Goal: Task Accomplishment & Management: Complete application form

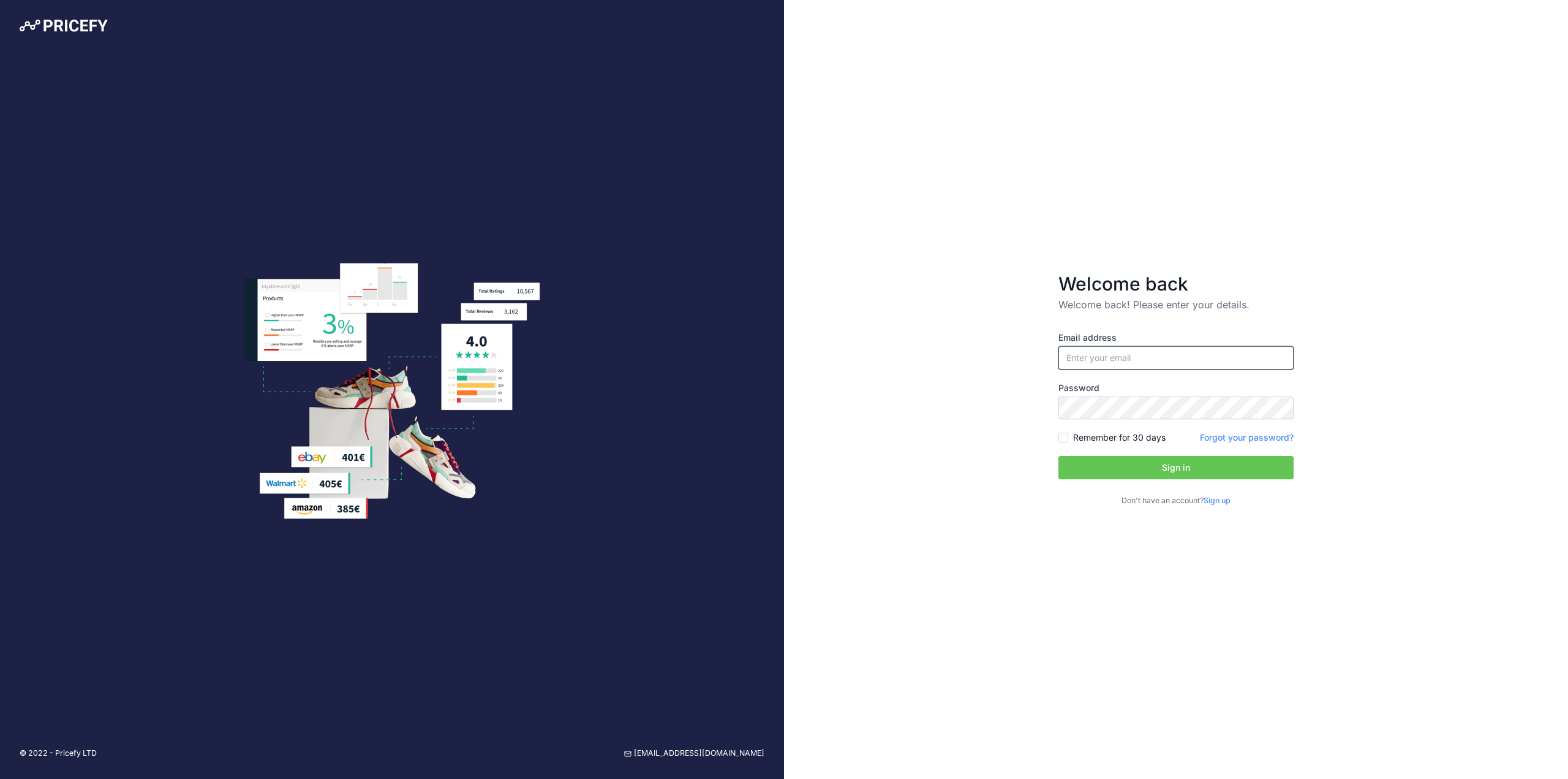
drag, startPoint x: 1091, startPoint y: 349, endPoint x: 1089, endPoint y: 360, distance: 11.2
click at [1091, 349] on input "email" at bounding box center [1176, 358] width 235 height 23
click at [1098, 360] on input "email" at bounding box center [1176, 358] width 235 height 23
click at [1164, 267] on form "Welcome back Welcome back! Please enter your details. Email address Password Si…" at bounding box center [1176, 390] width 275 height 273
click at [1134, 354] on input "email" at bounding box center [1176, 358] width 235 height 23
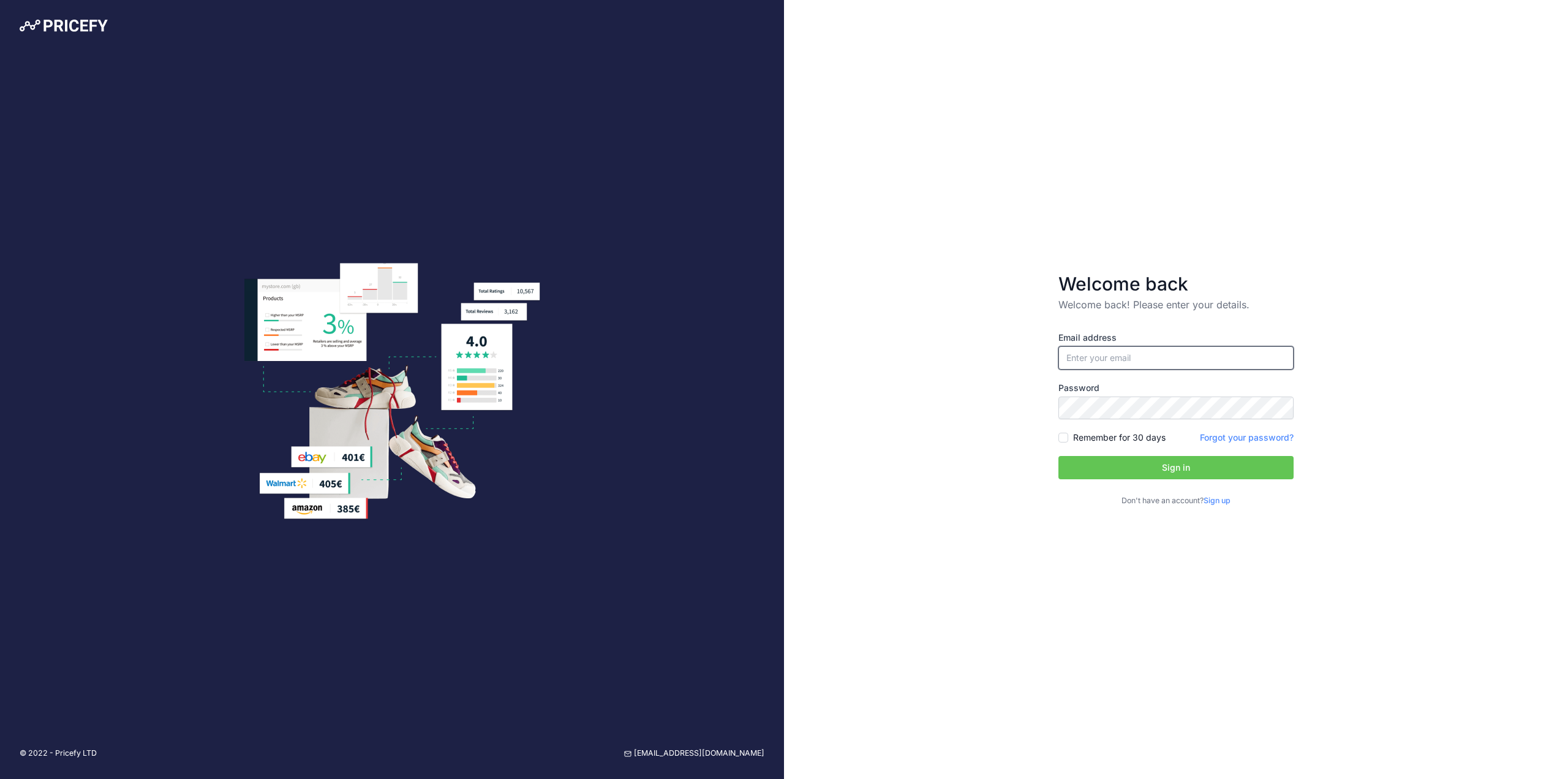
type input "t.dicko23@hotmail.com"
click at [1039, 415] on form "Welcome back Welcome back! Please enter your details. Email address t.dicko23@h…" at bounding box center [1176, 390] width 275 height 273
click at [980, 410] on div "Welcome back Welcome back! Please enter your details. Email address t.dicko23@h…" at bounding box center [1176, 390] width 784 height 779
drag, startPoint x: 1189, startPoint y: 351, endPoint x: 985, endPoint y: 362, distance: 204.3
click at [985, 362] on div "Welcome back Welcome back! Please enter your details. Email address t.dicko23@h…" at bounding box center [1176, 390] width 784 height 779
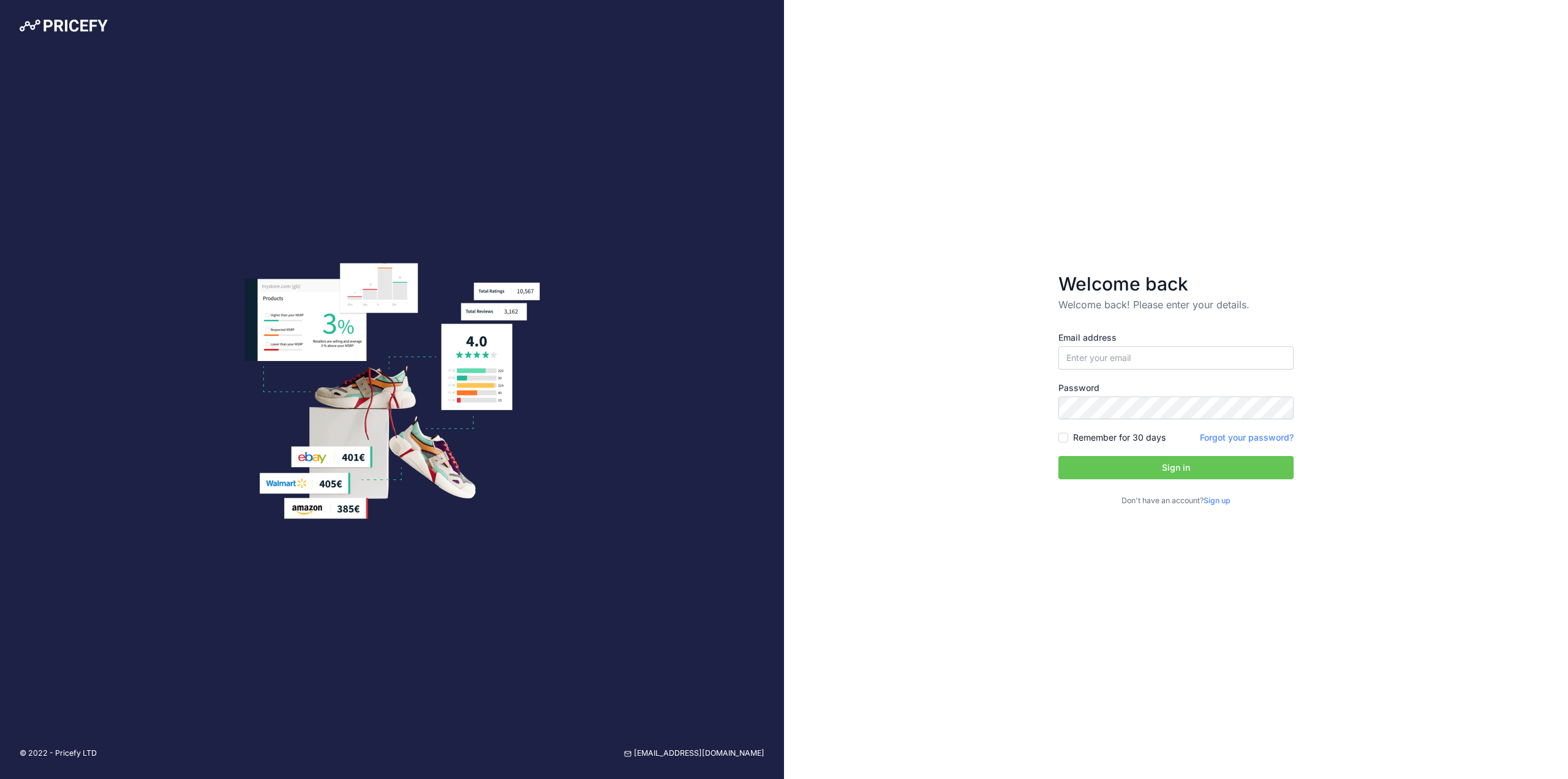
click at [975, 373] on div "Welcome back Welcome back! Please enter your details. Email address Password Si…" at bounding box center [1176, 390] width 784 height 779
click at [1222, 503] on link "Sign up" at bounding box center [1217, 500] width 27 height 9
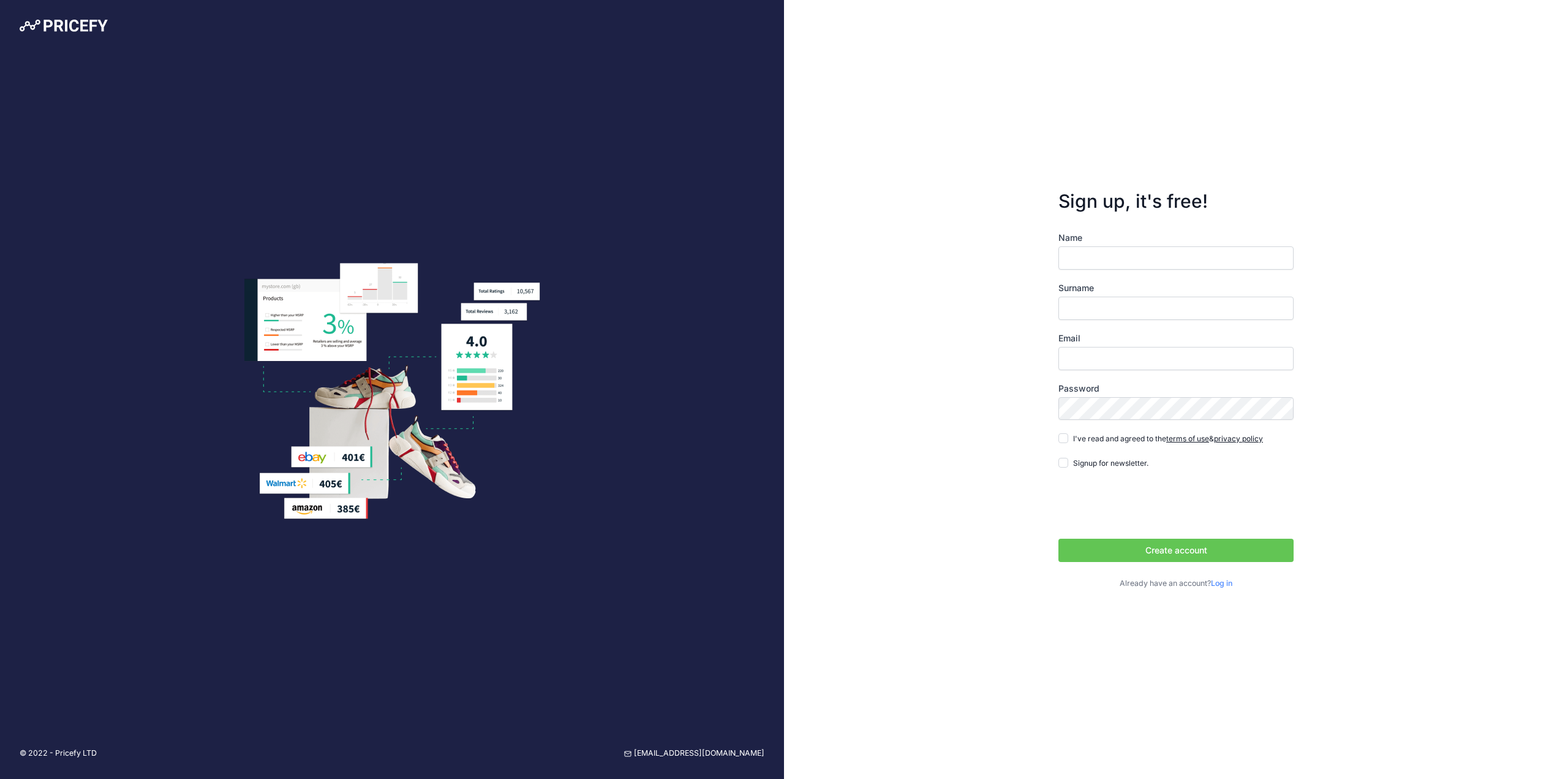
click at [1104, 255] on input "Name" at bounding box center [1176, 258] width 235 height 23
type input "T"
type input "Supp"
click at [1099, 300] on input "Surname" at bounding box center [1176, 308] width 235 height 23
type input "Society"
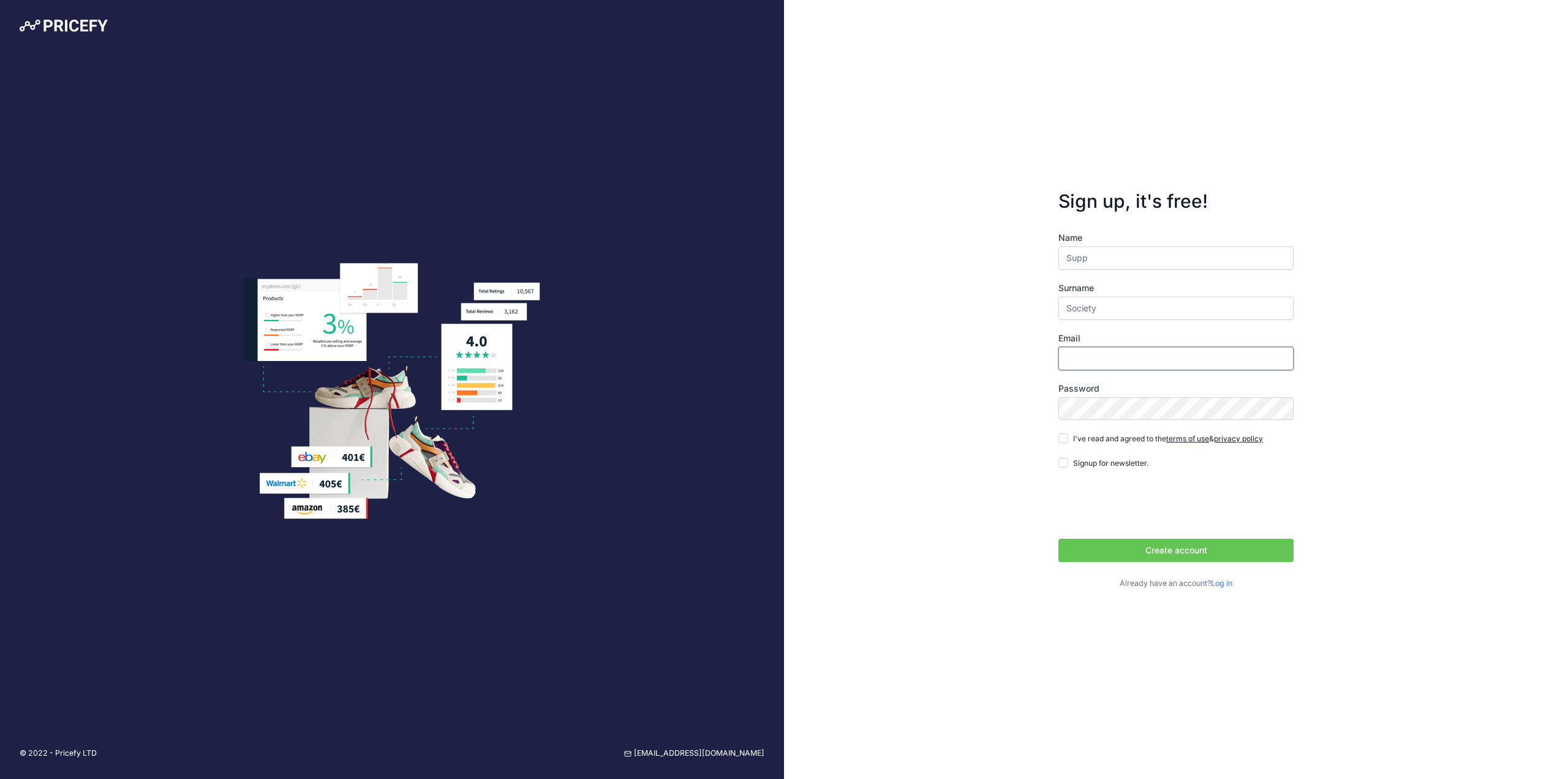
click at [1088, 363] on input "Email" at bounding box center [1176, 358] width 235 height 23
type input "[PERSON_NAME][EMAIL_ADDRESS][PERSON_NAME][DOMAIN_NAME]"
click at [1069, 435] on div "I've read and agreed to the terms of use & privacy policy" at bounding box center [1161, 438] width 205 height 12
click at [1064, 436] on input "I've read and agreed to the terms of use & privacy policy" at bounding box center [1063, 438] width 10 height 10
checkbox input "true"
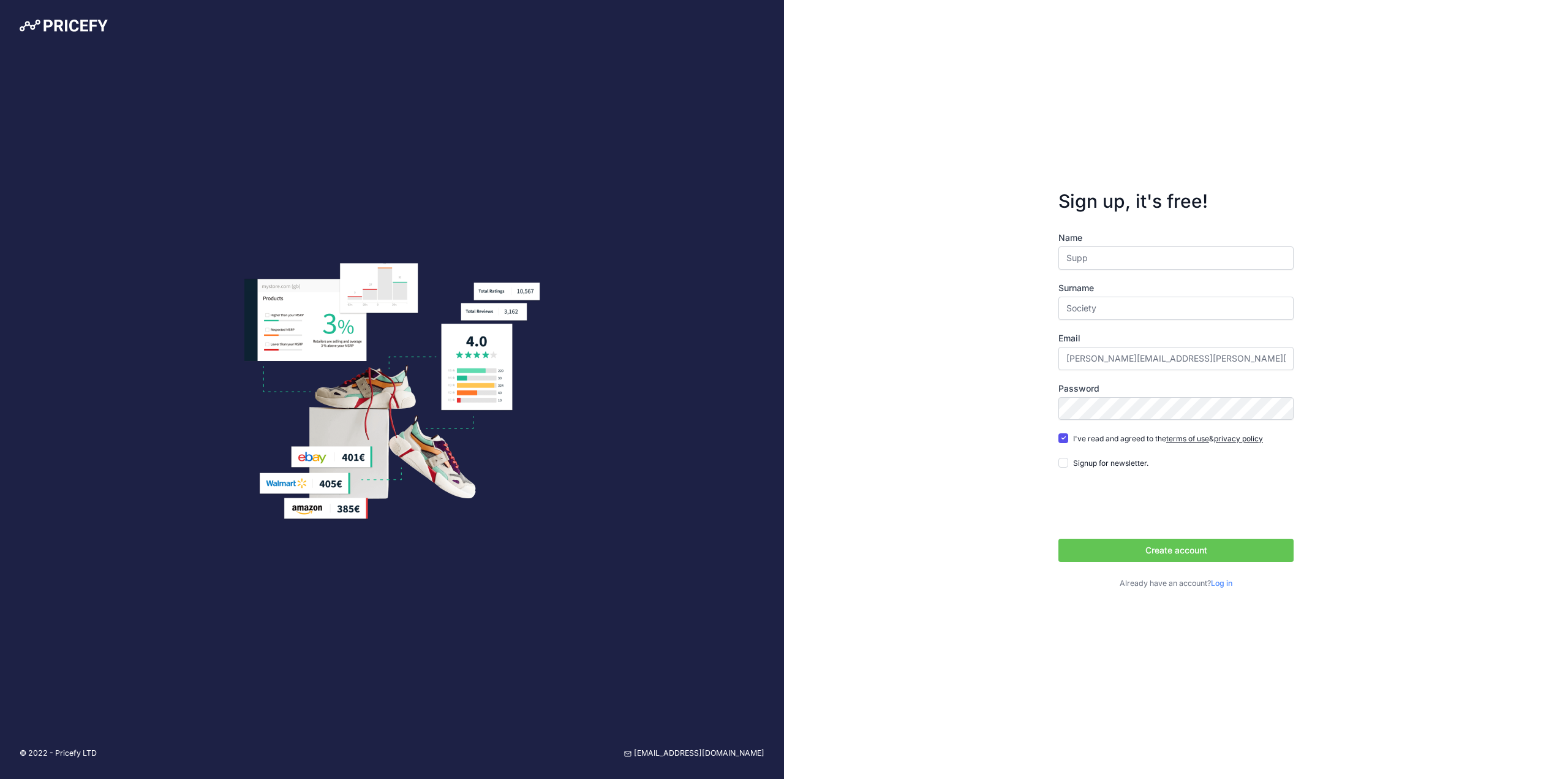
click at [1157, 547] on button "Create account" at bounding box center [1176, 550] width 235 height 23
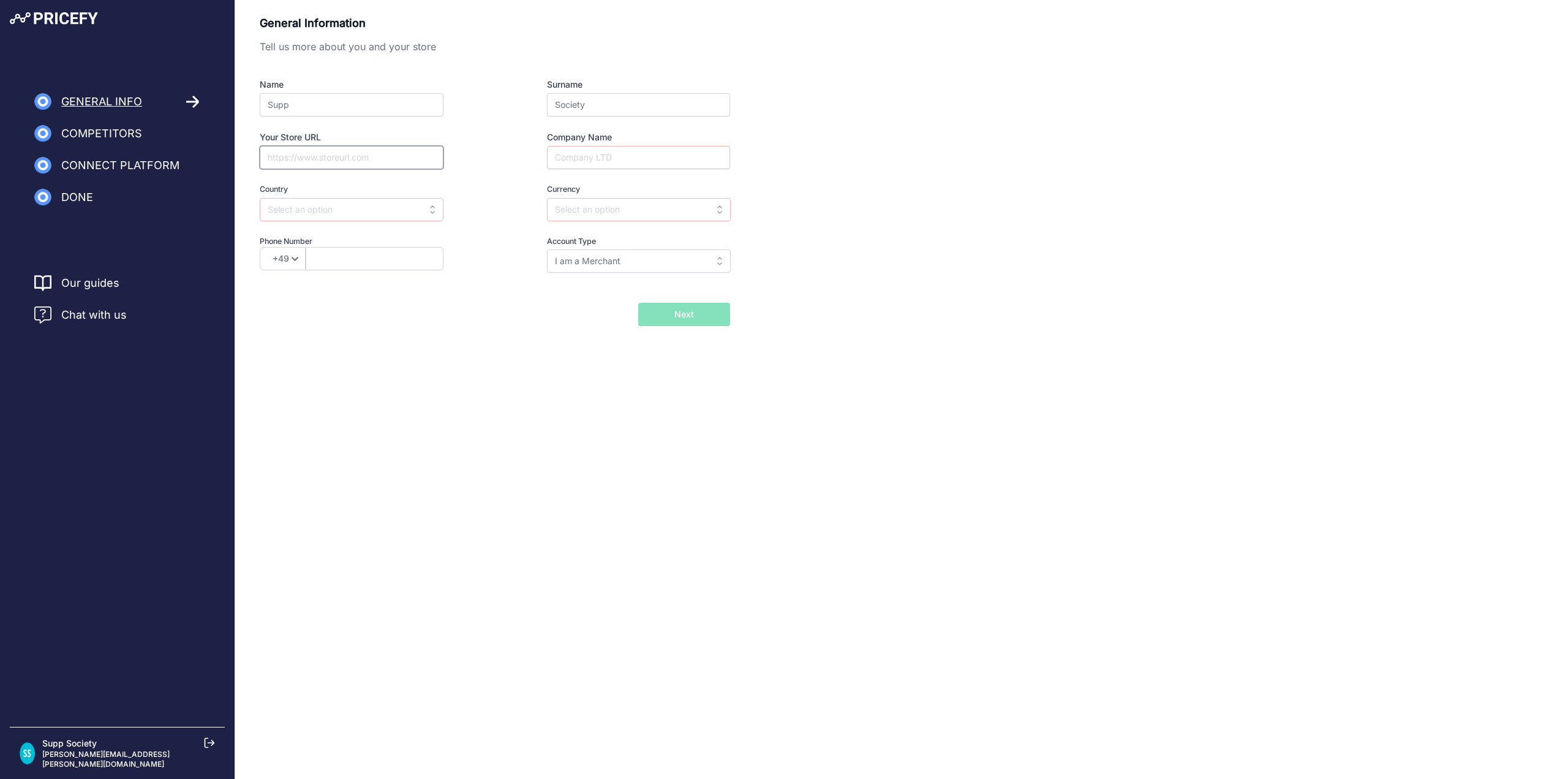
click at [336, 156] on input "Your Store URL" at bounding box center [351, 157] width 183 height 23
paste input "https://suppsociety.com.au/"
type input "https://suppsociety.com.au/"
click at [601, 157] on input "Company Name" at bounding box center [639, 157] width 183 height 23
click at [583, 157] on input "Supp society" at bounding box center [639, 157] width 183 height 23
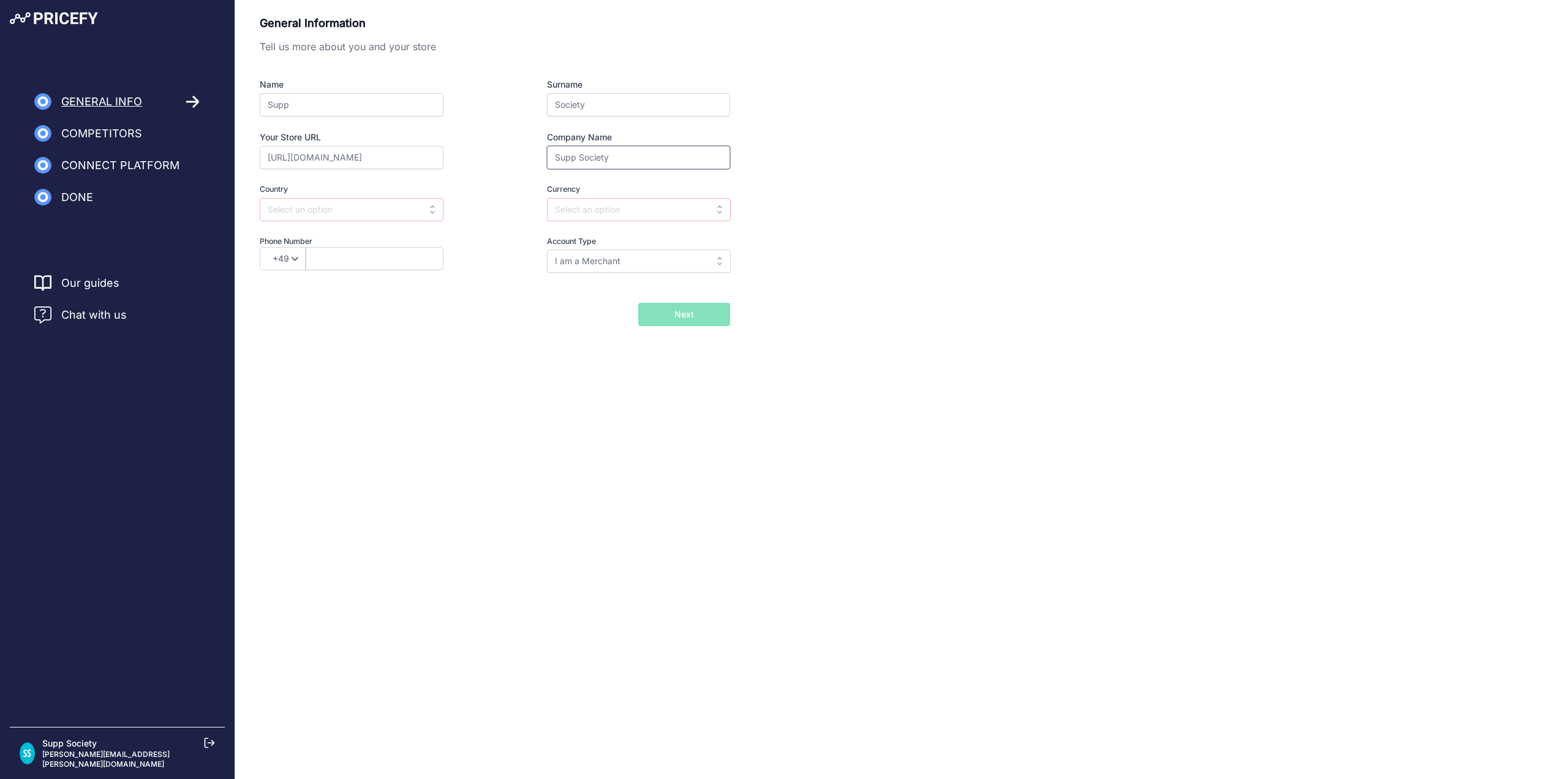
type input "Supp Society"
click at [413, 212] on input "text" at bounding box center [351, 209] width 183 height 23
click at [361, 236] on div "Australia" at bounding box center [336, 237] width 153 height 22
type input "Australia"
type input "AUD"
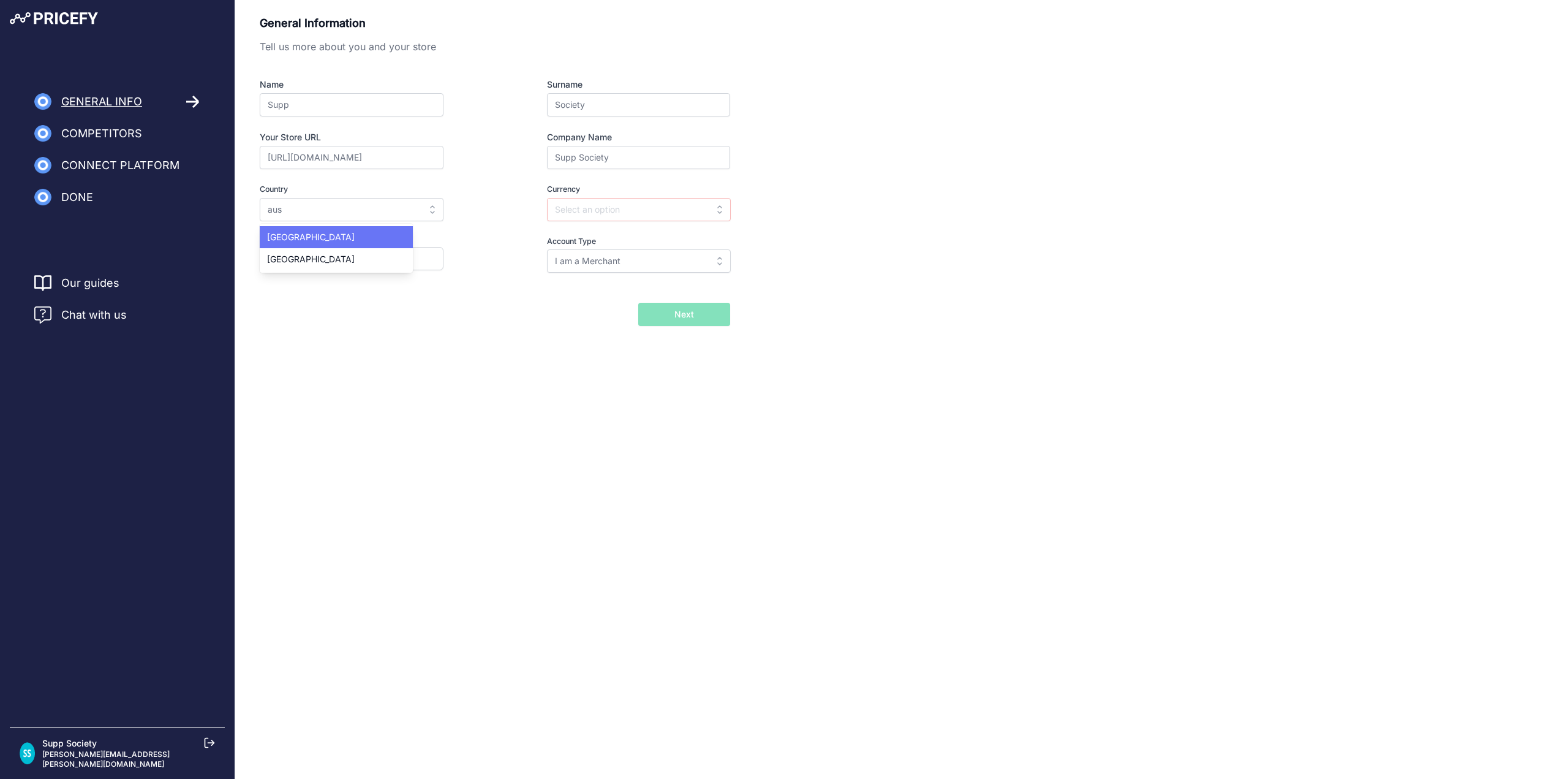
select select "61"
click at [633, 258] on input "I am a Merchant" at bounding box center [639, 261] width 183 height 23
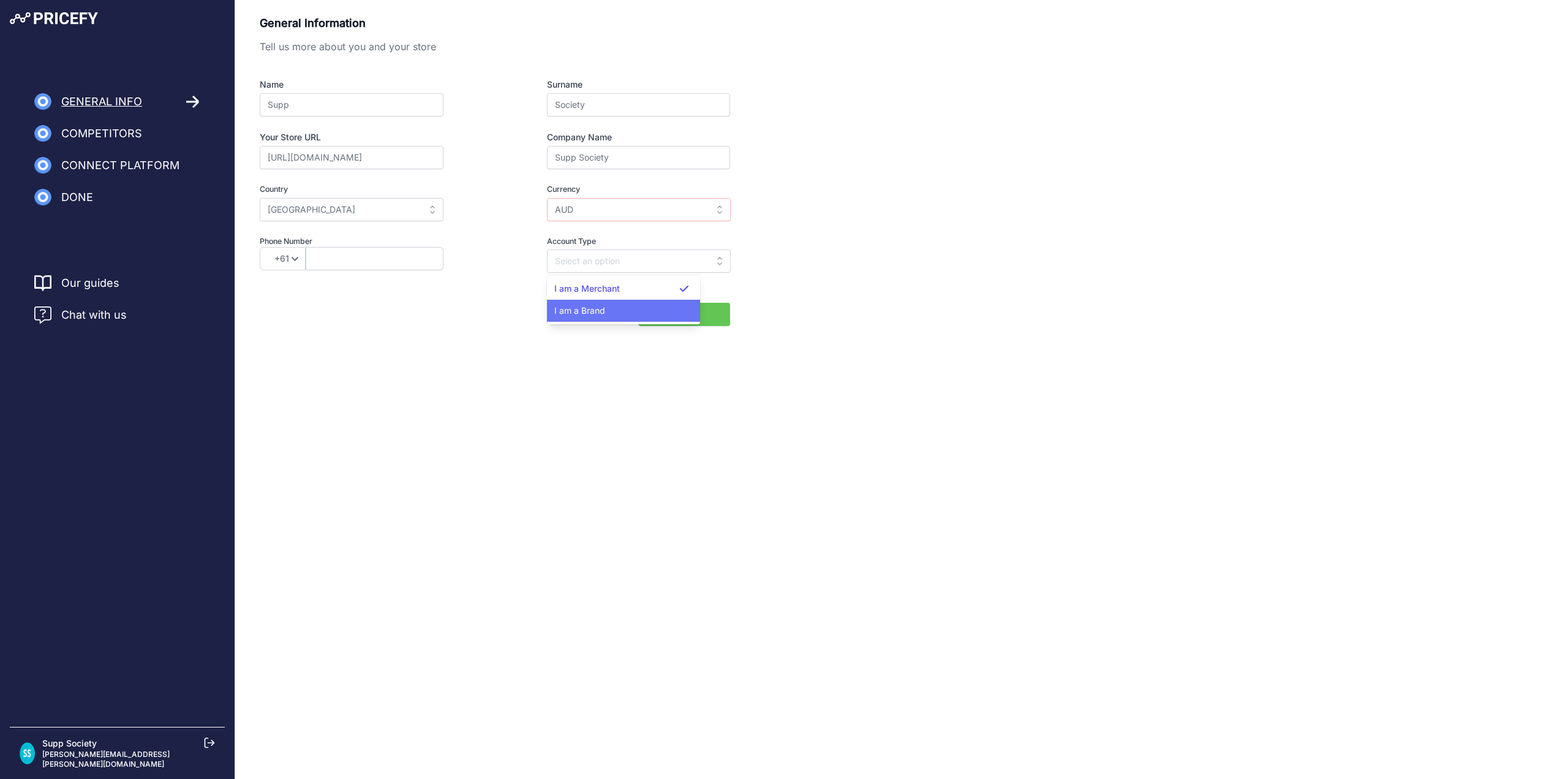
click at [616, 311] on div "I am a Brand" at bounding box center [623, 310] width 153 height 22
type input "I am a Brand"
click at [692, 311] on span "Next" at bounding box center [684, 315] width 19 height 12
click at [385, 252] on input "text" at bounding box center [374, 258] width 138 height 23
type input "0419449414"
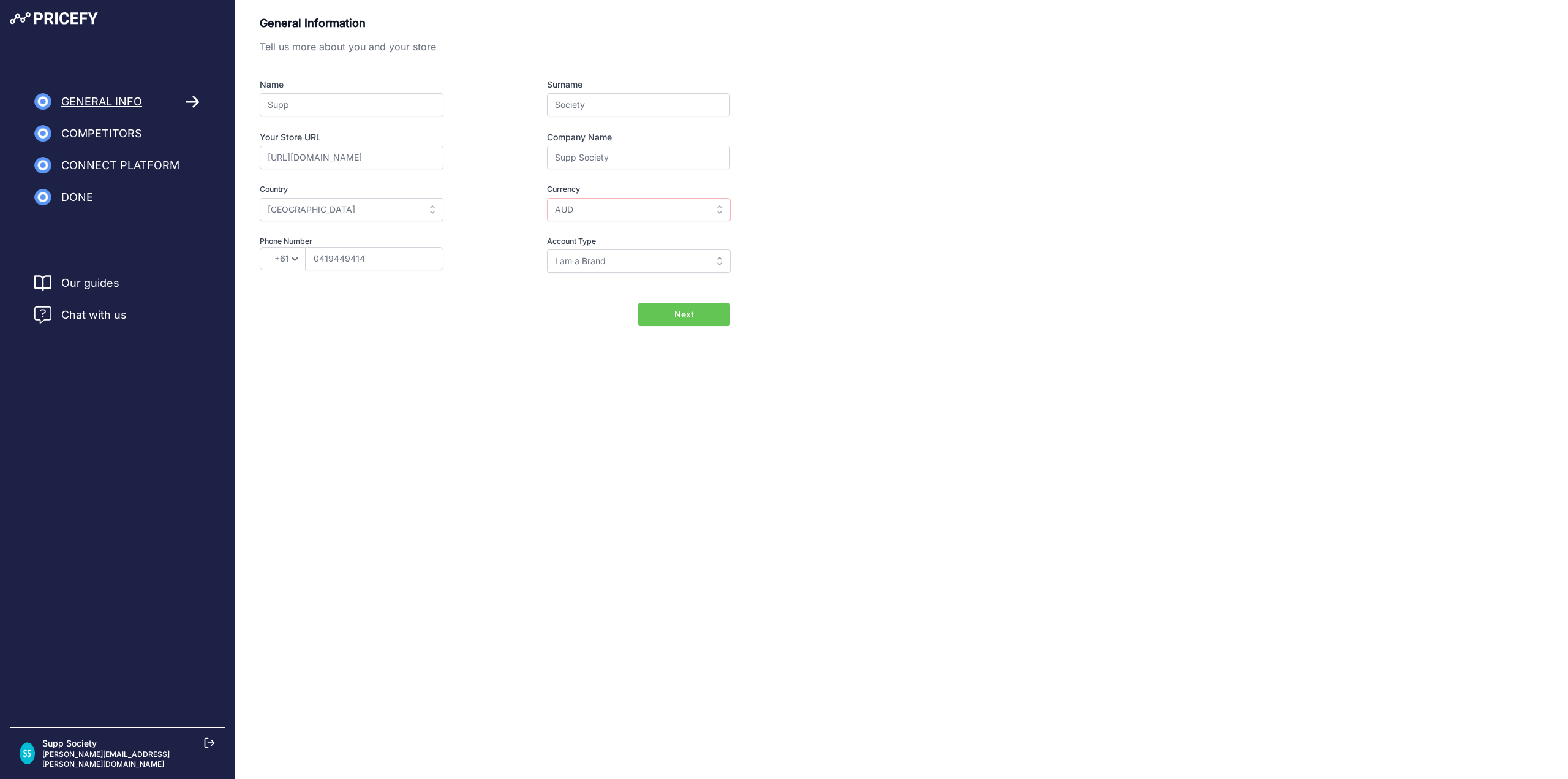
click at [689, 309] on span "Next" at bounding box center [684, 315] width 19 height 12
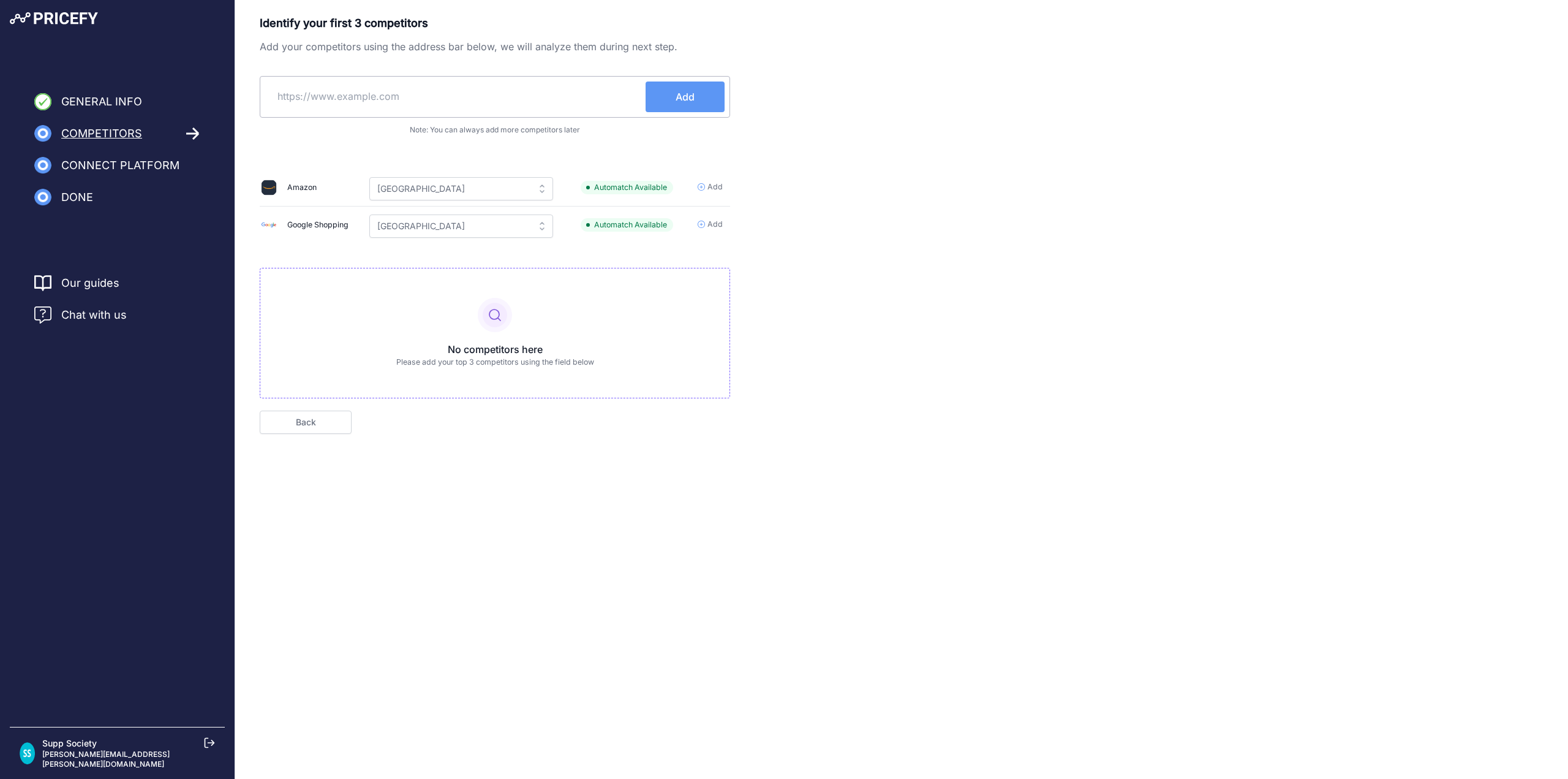
click at [416, 91] on input "text" at bounding box center [455, 96] width 381 height 29
paste input "[URL][DOMAIN_NAME]"
type input "[URL][DOMAIN_NAME]"
click at [673, 96] on button "Add" at bounding box center [685, 97] width 79 height 31
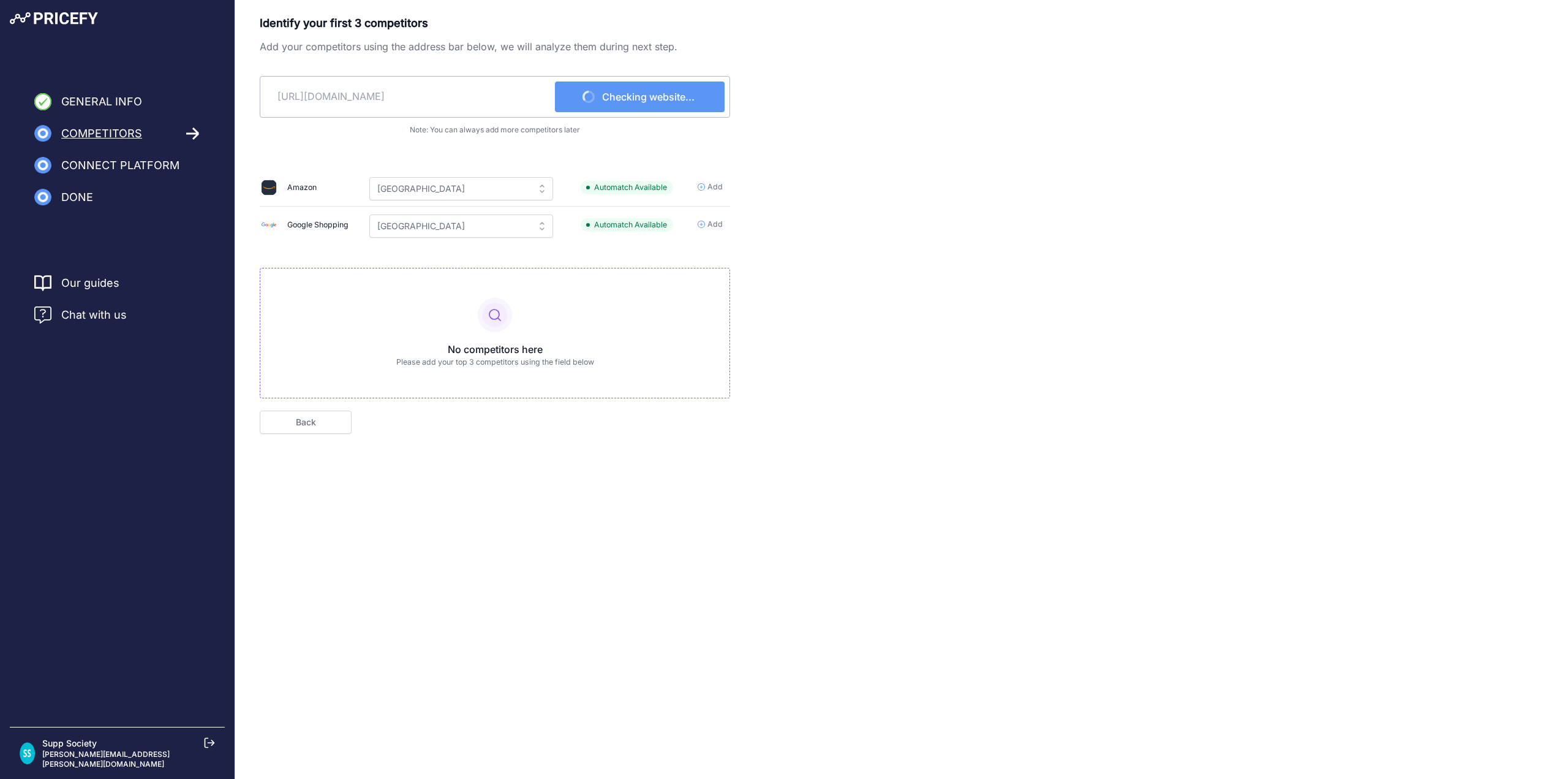
scroll to position [0, 0]
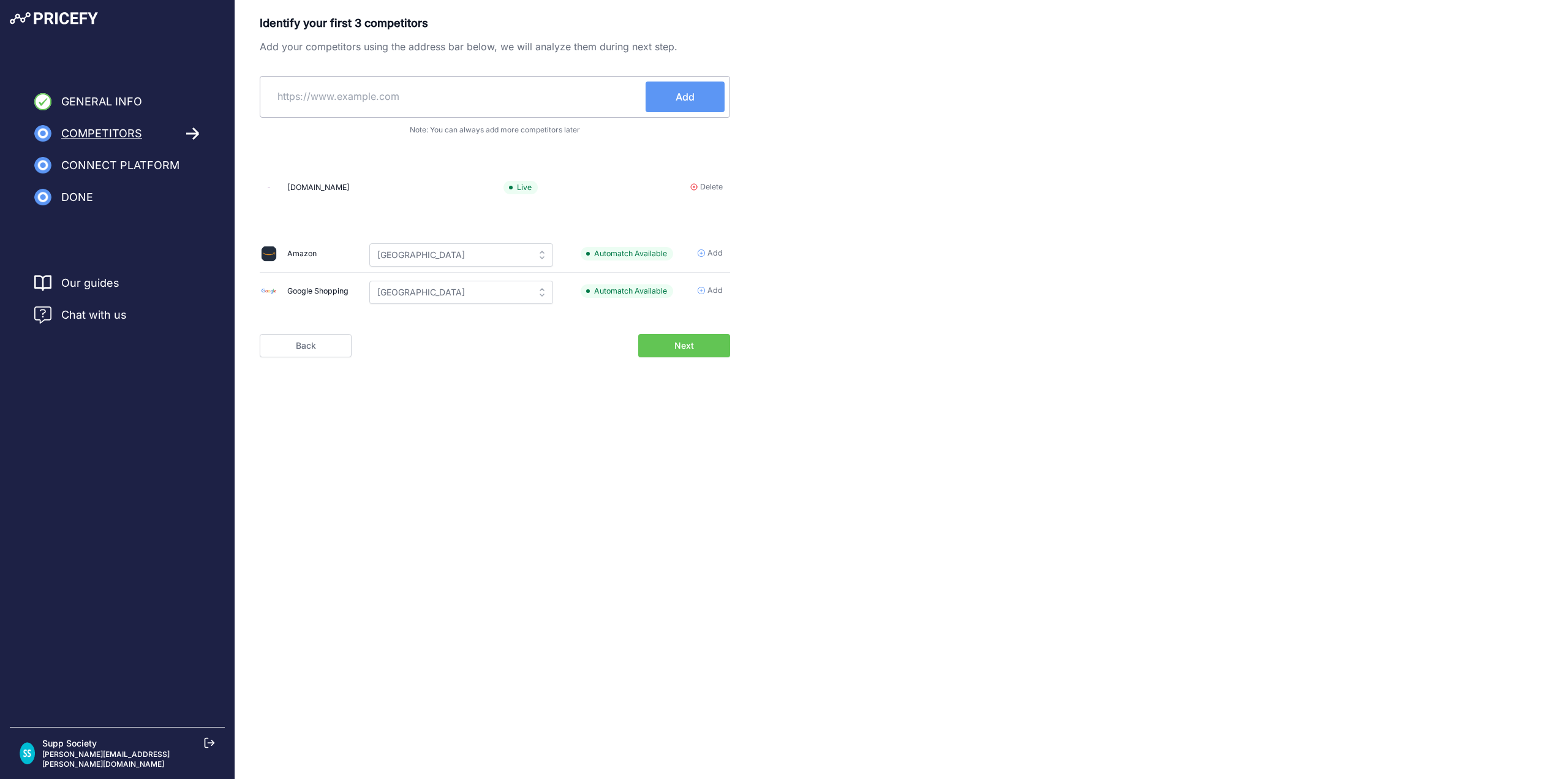
click at [414, 97] on input "text" at bounding box center [455, 96] width 381 height 29
paste input "[URL][DOMAIN_NAME]"
type input "https://www.nutritionwarehouse.com.au/?srsltid=AfmBOorjO3T9SF8BZ1l3qhI96zRly1EH…"
click at [711, 98] on button "Add" at bounding box center [685, 97] width 79 height 31
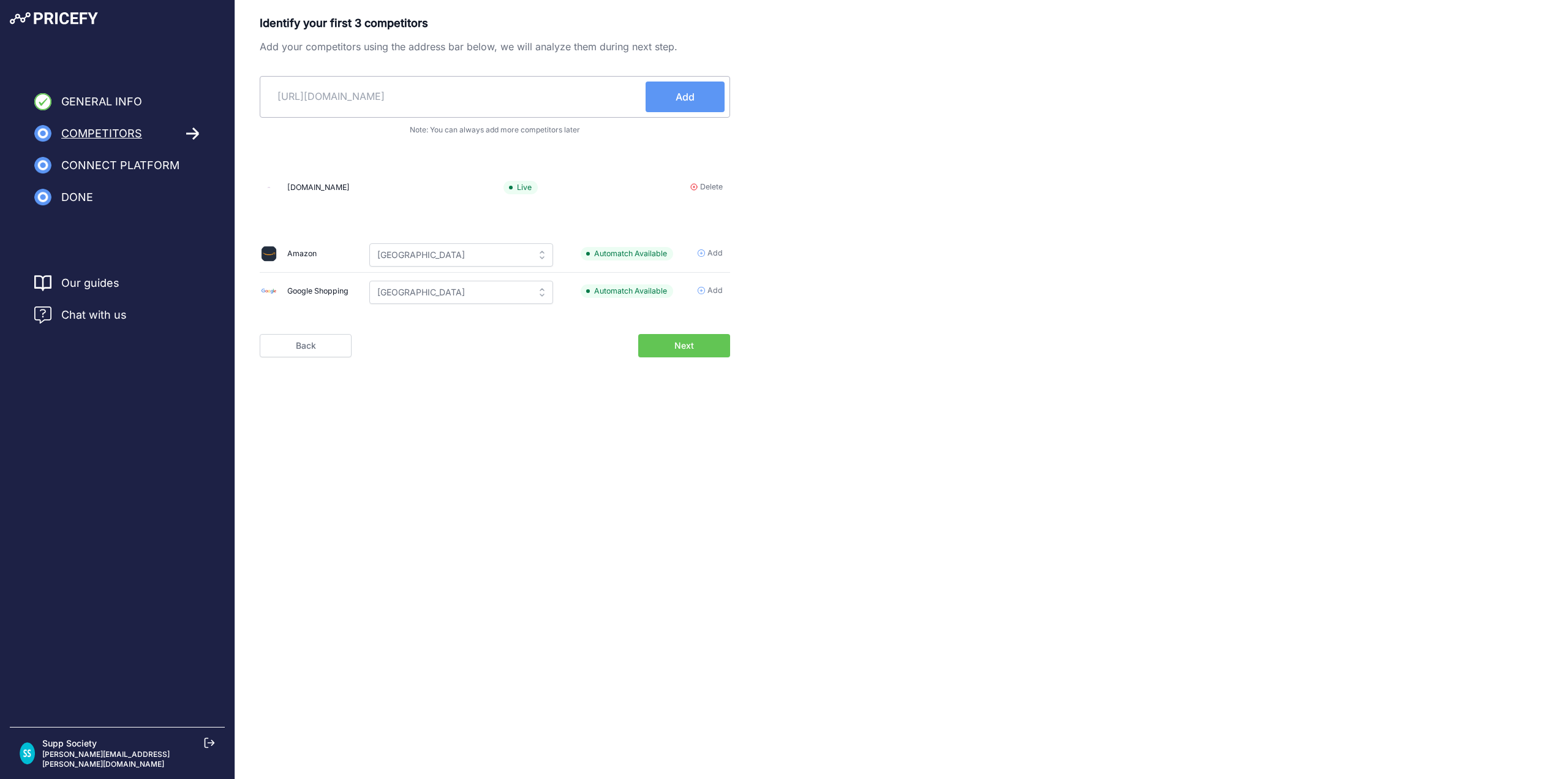
scroll to position [0, 0]
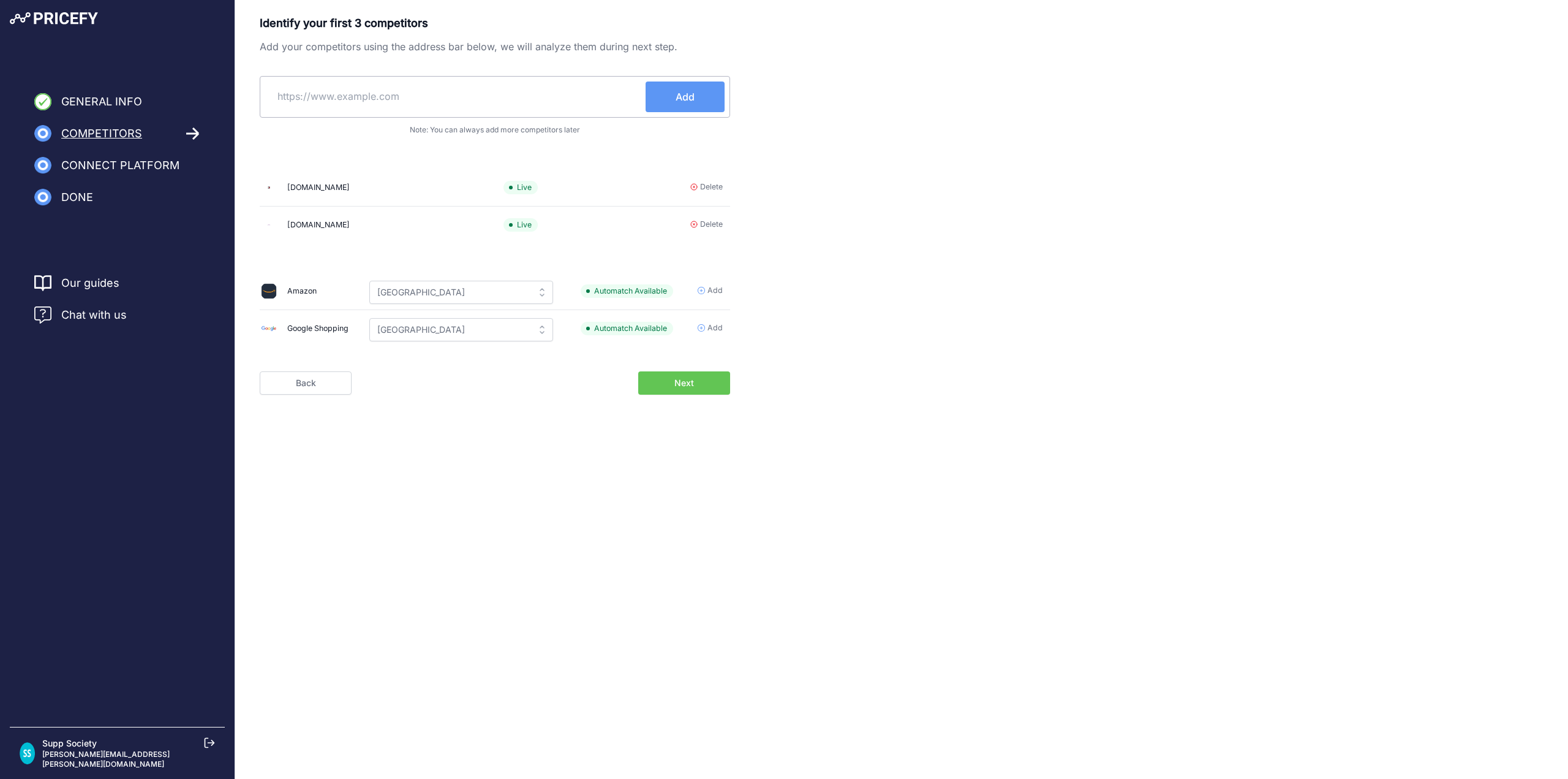
click at [485, 94] on input "text" at bounding box center [455, 96] width 381 height 29
paste input "https://www.supplementmart.com.au/?srsltid=AfmBOoo0KI0TfFURmEy6PbyvnDKPkYxxrKw-…"
type input "https://www.supplementmart.com.au/?srsltid=AfmBOoo0KI0TfFURmEy6PbyvnDKPkYxxrKw-…"
click at [699, 94] on button "Add" at bounding box center [685, 97] width 79 height 31
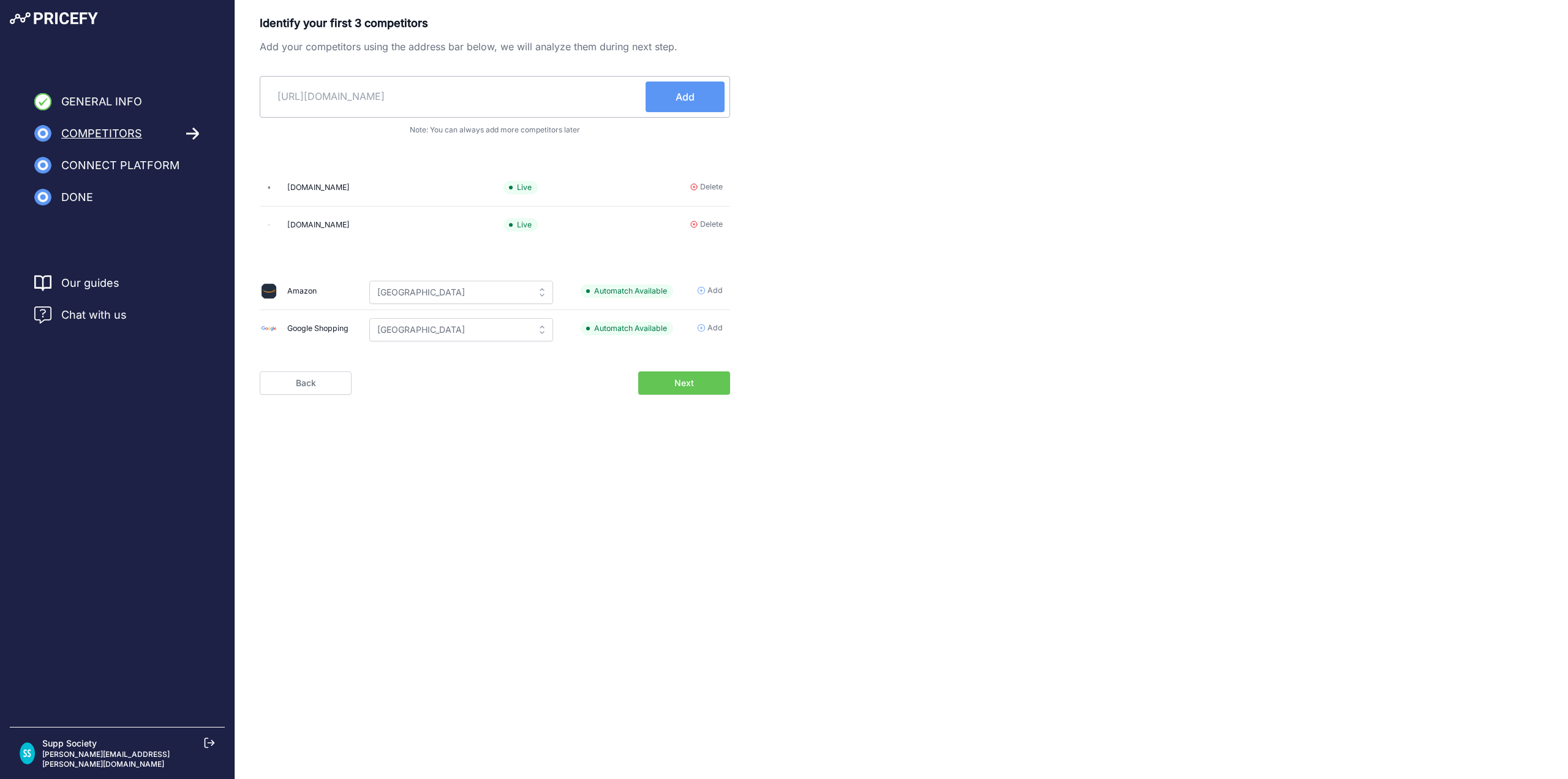
scroll to position [0, 0]
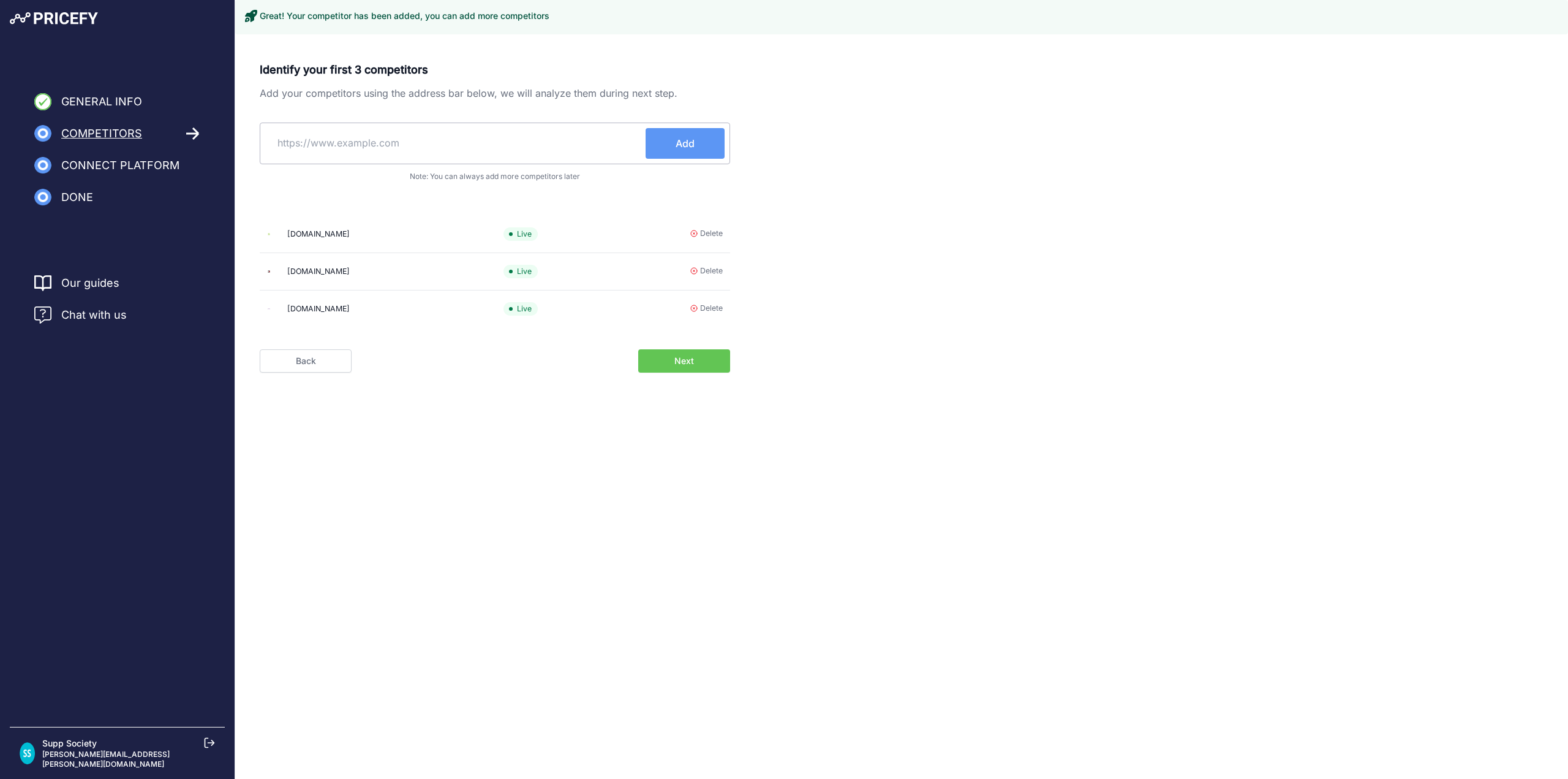
click at [667, 360] on button "Next" at bounding box center [684, 361] width 92 height 23
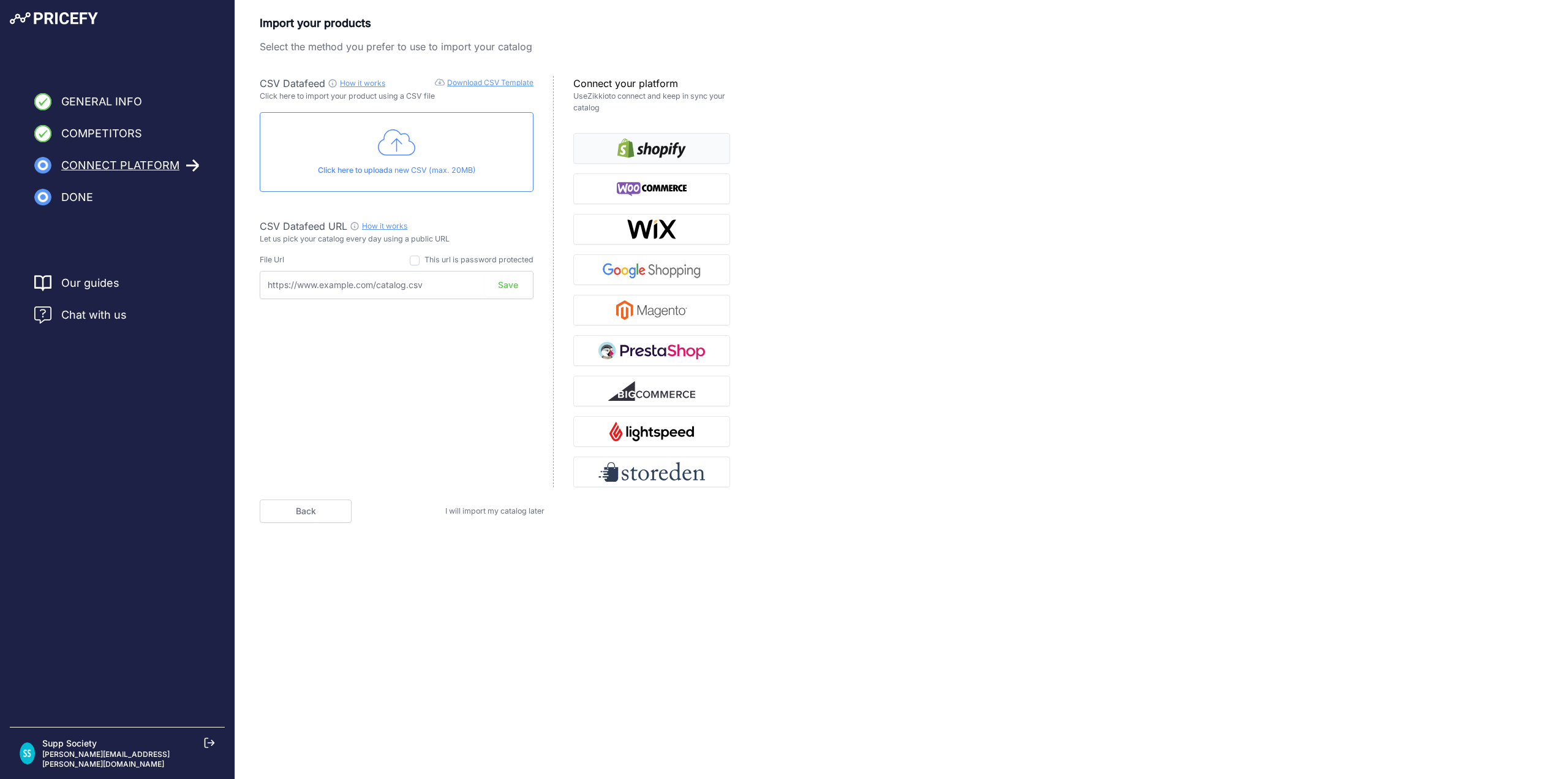
click at [699, 150] on button "button" at bounding box center [651, 148] width 157 height 31
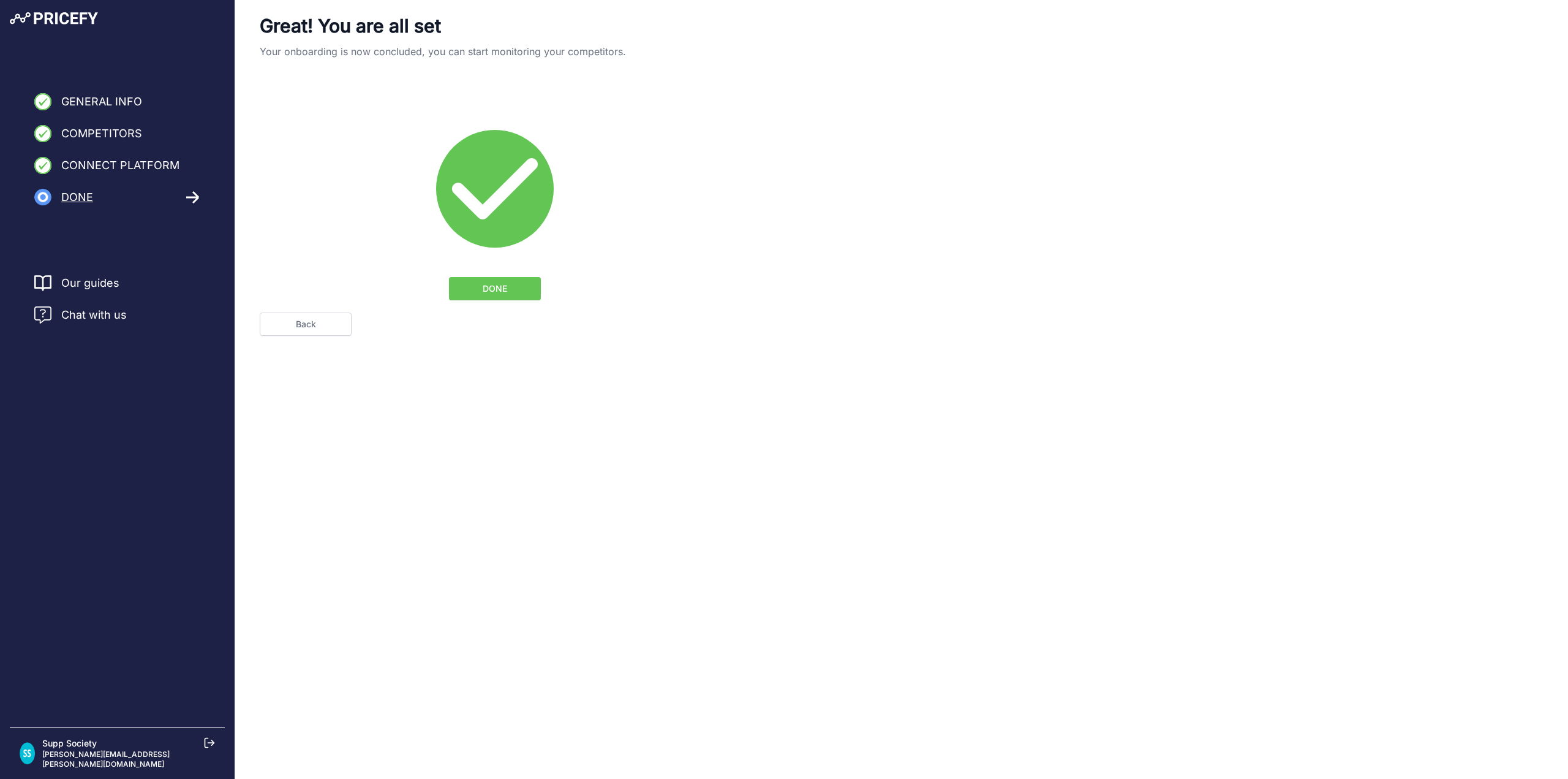
click at [503, 293] on span "DONE" at bounding box center [495, 289] width 24 height 12
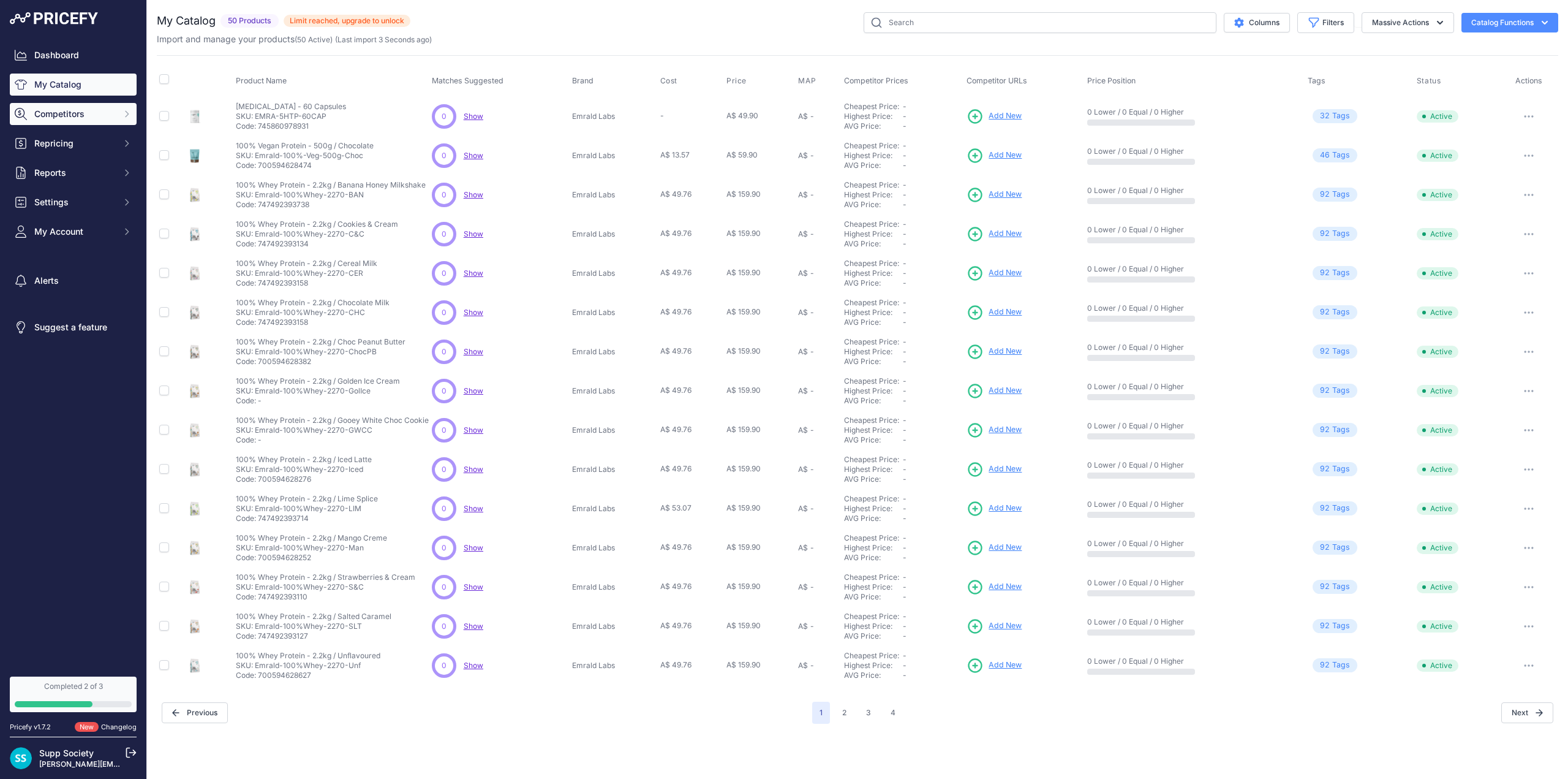
click at [58, 109] on span "Competitors" at bounding box center [74, 114] width 80 height 12
click at [70, 138] on link "Competitors" at bounding box center [73, 135] width 127 height 21
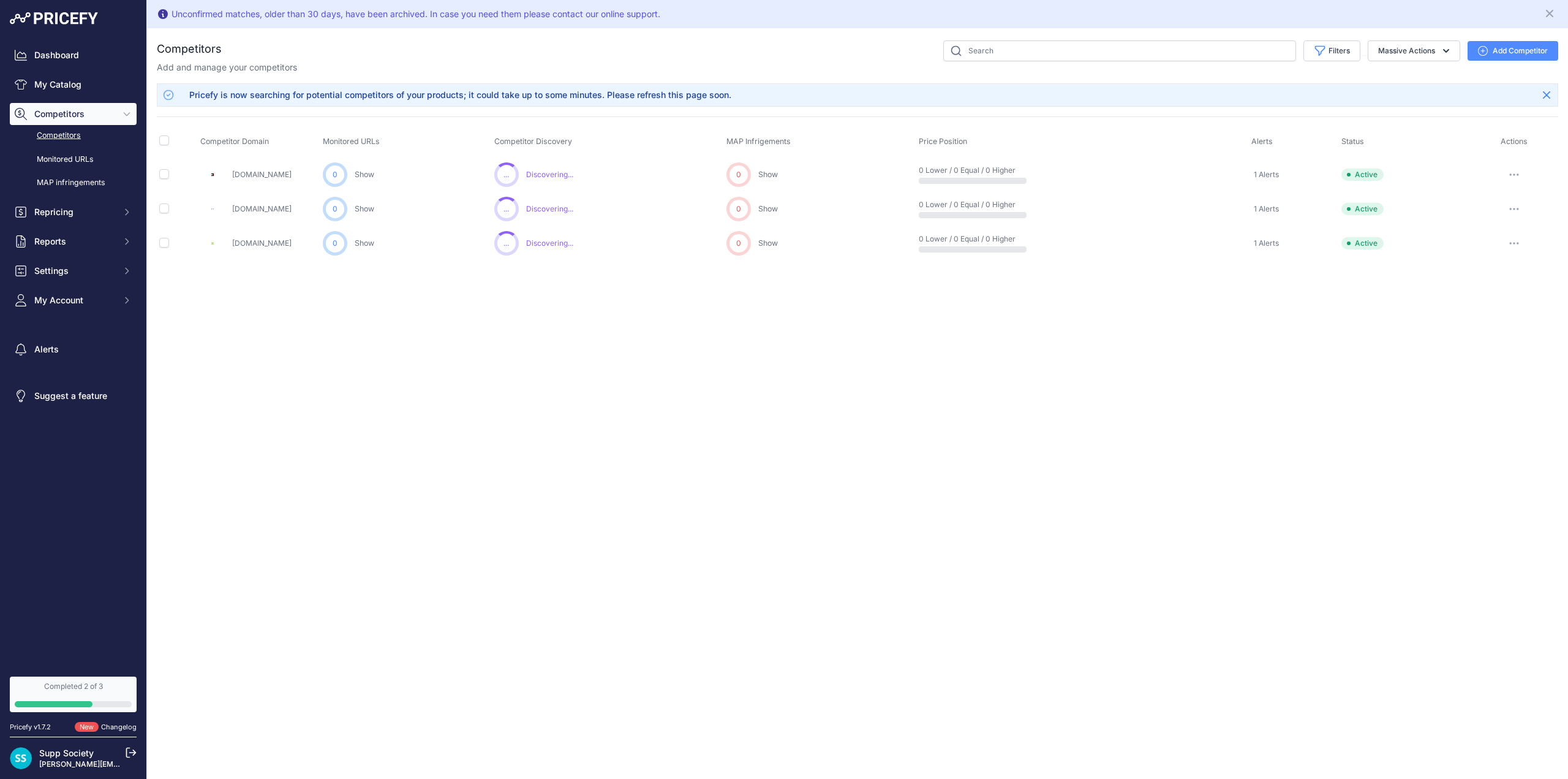
click at [580, 417] on div "Unconfirmed matches, older than 30 days, have been archived. In case you need t…" at bounding box center [857, 390] width 1421 height 779
click at [55, 134] on link "Competitors" at bounding box center [73, 135] width 127 height 21
click at [59, 160] on link "Monitored URLs" at bounding box center [73, 160] width 127 height 21
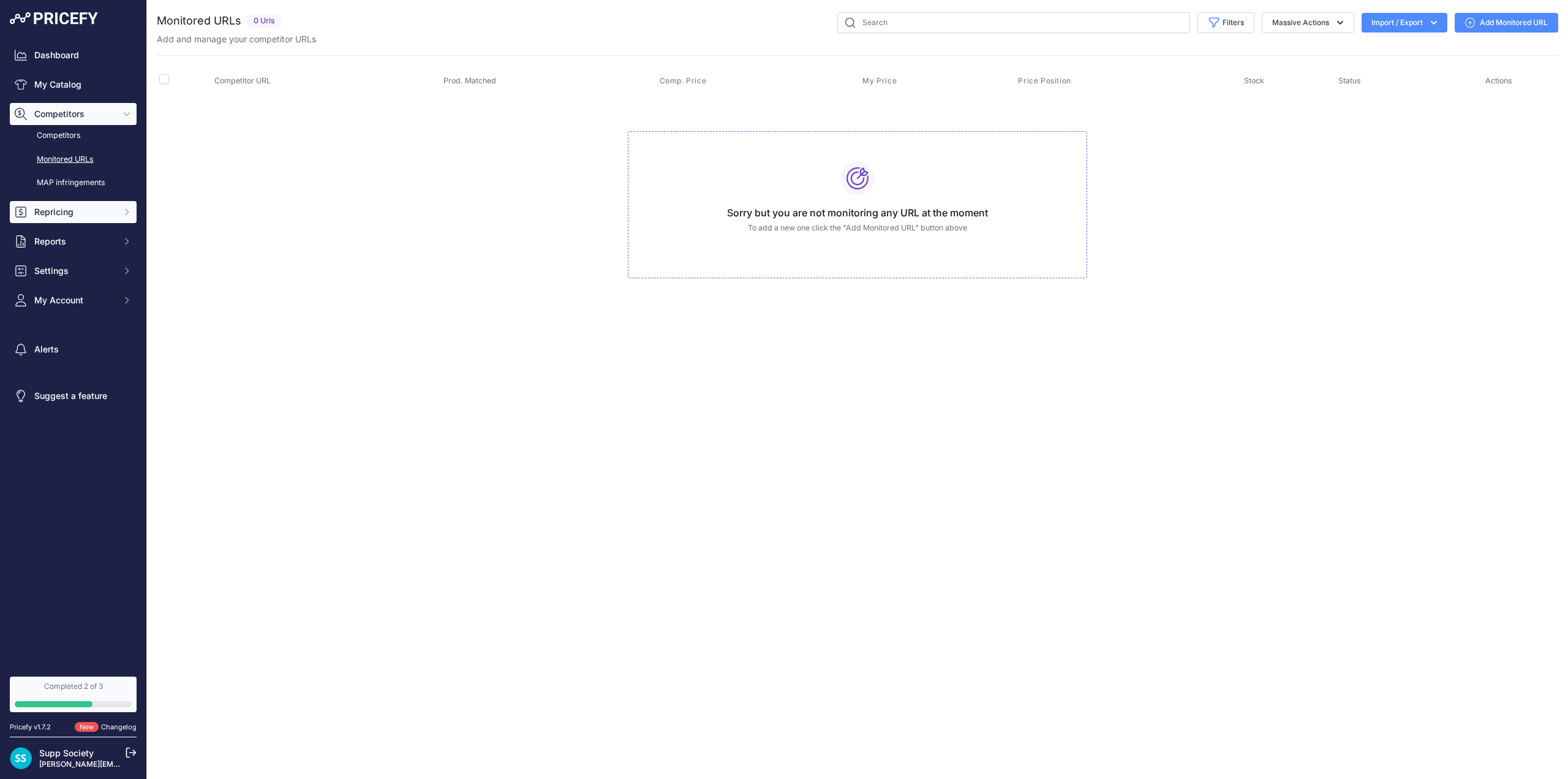
click at [59, 208] on span "Repricing" at bounding box center [74, 212] width 80 height 12
click at [97, 237] on link "My Repricing Rules" at bounding box center [73, 233] width 127 height 21
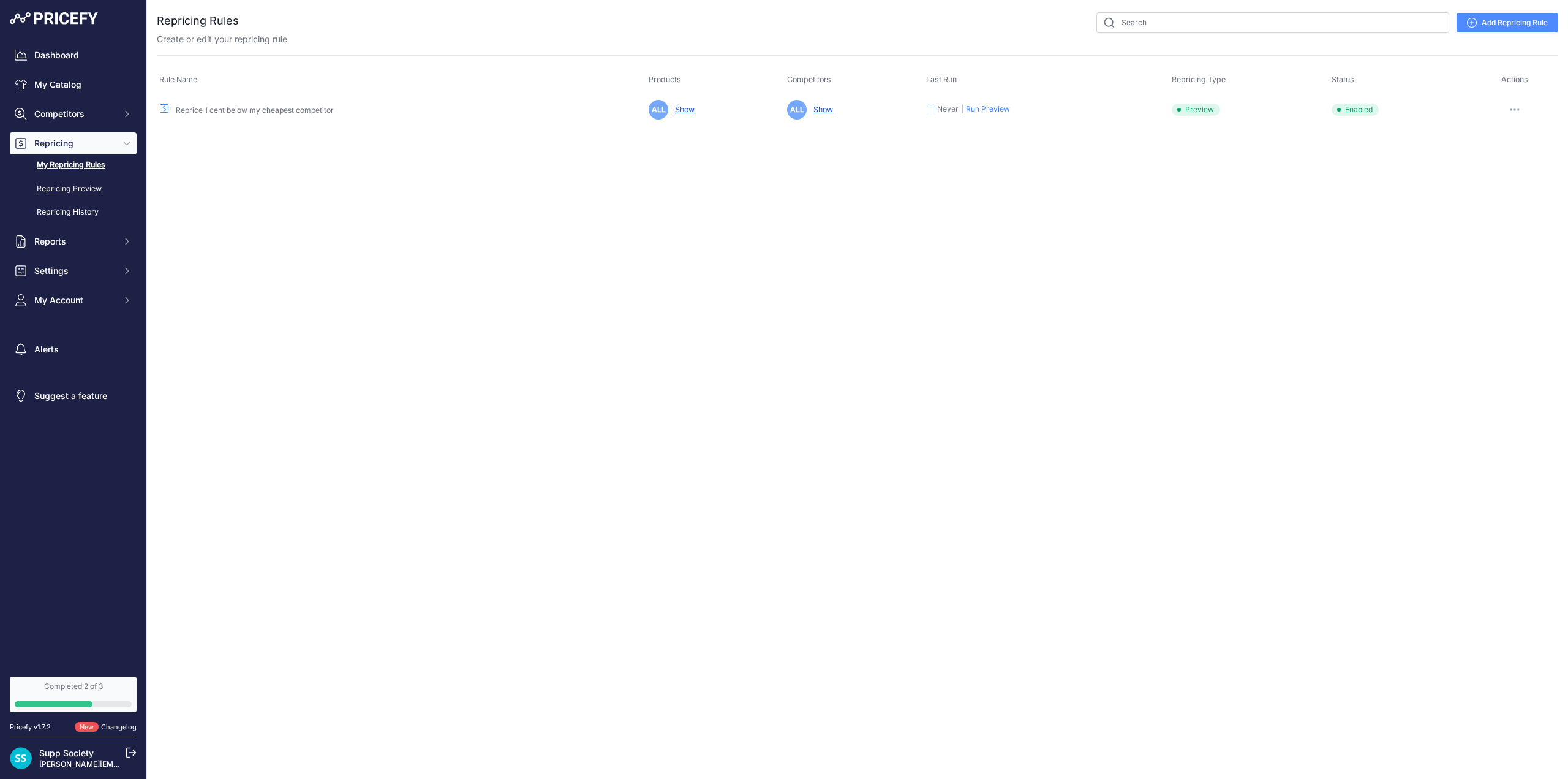
click at [87, 190] on link "Repricing Preview" at bounding box center [73, 189] width 127 height 21
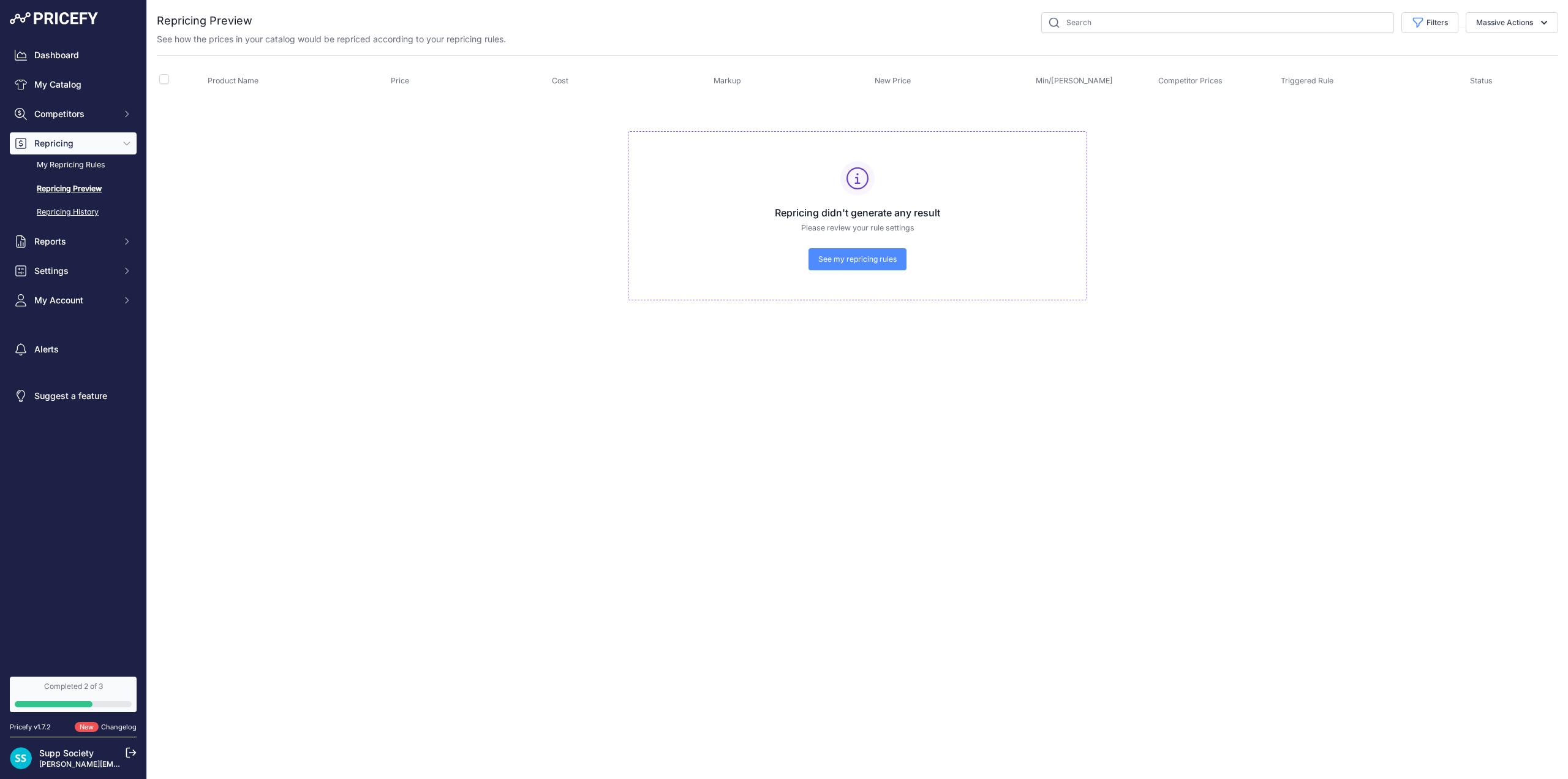
click at [81, 209] on link "Repricing History" at bounding box center [73, 212] width 127 height 21
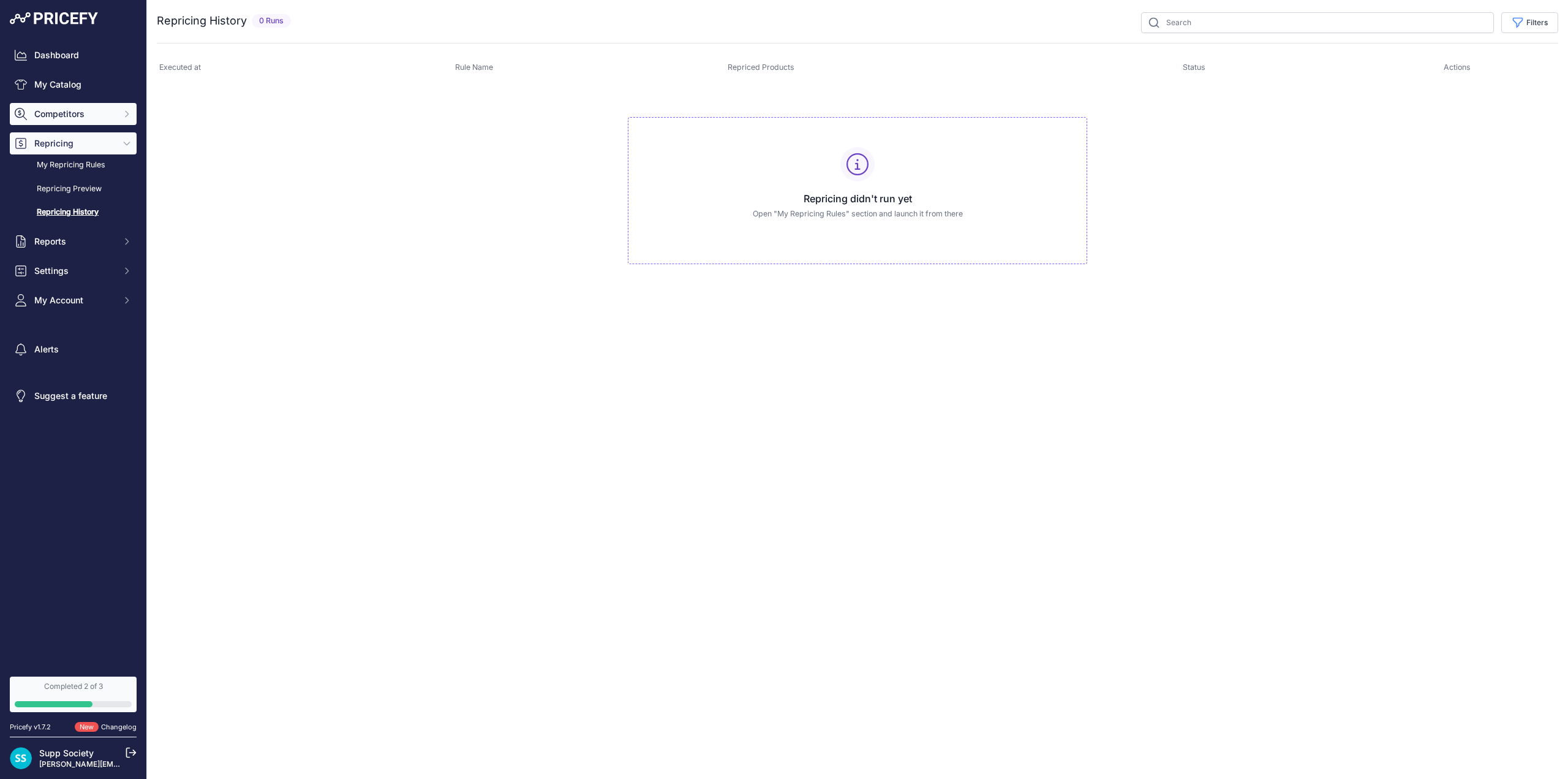
click at [43, 110] on span "Competitors" at bounding box center [74, 114] width 80 height 12
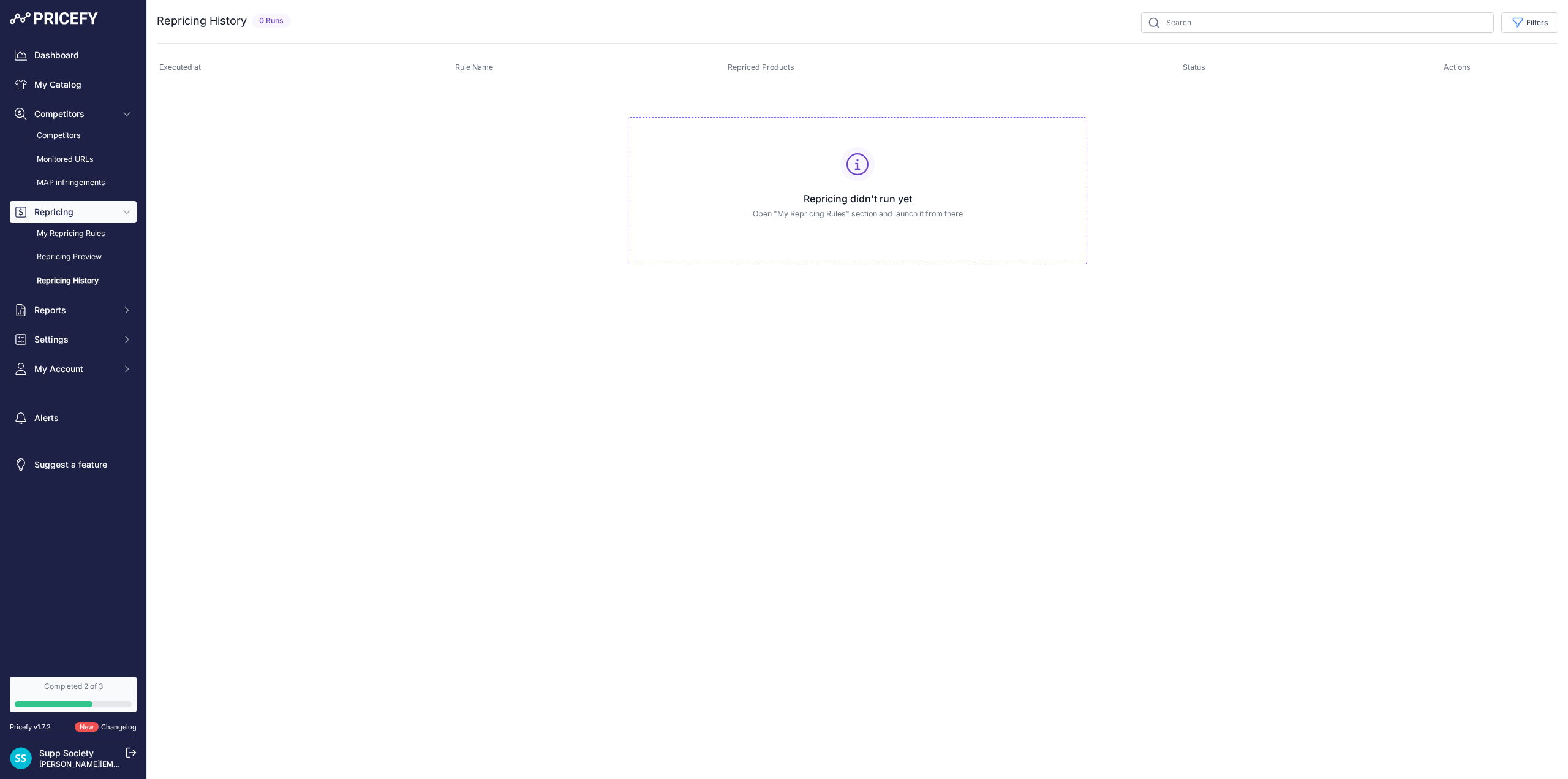
click at [56, 134] on link "Competitors" at bounding box center [73, 135] width 127 height 21
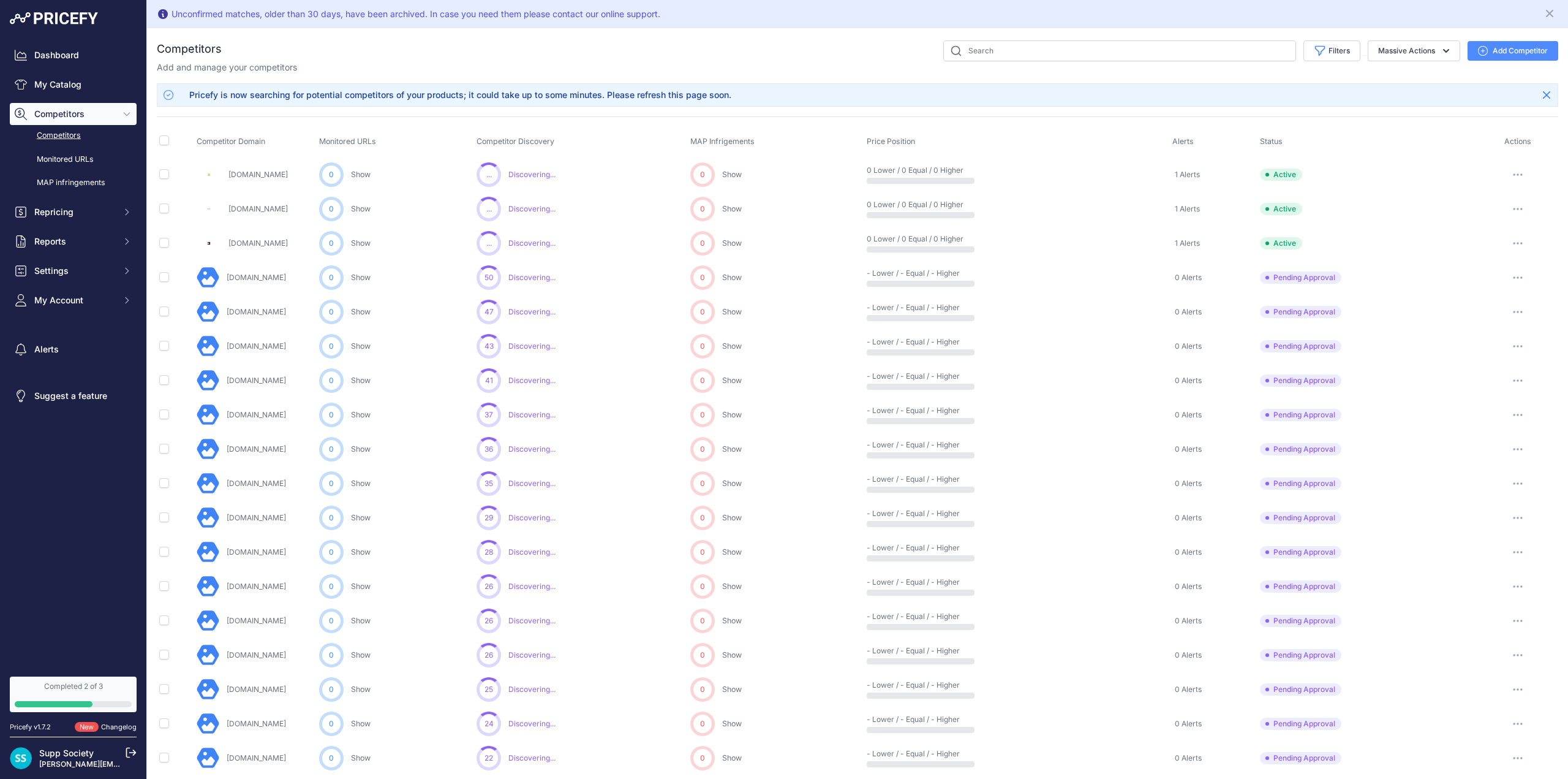
click at [741, 65] on div "Add and manage your competitors" at bounding box center [857, 67] width 1401 height 12
